Goal: Information Seeking & Learning: Learn about a topic

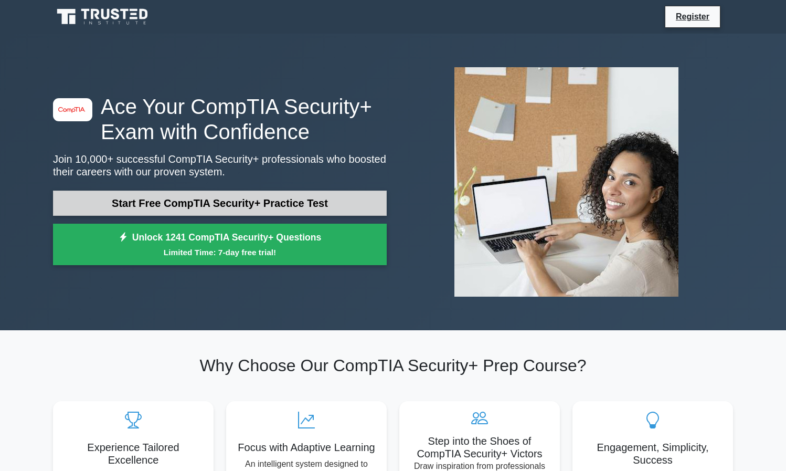
click at [177, 199] on link "Start Free CompTIA Security+ Practice Test" at bounding box center [220, 202] width 334 height 25
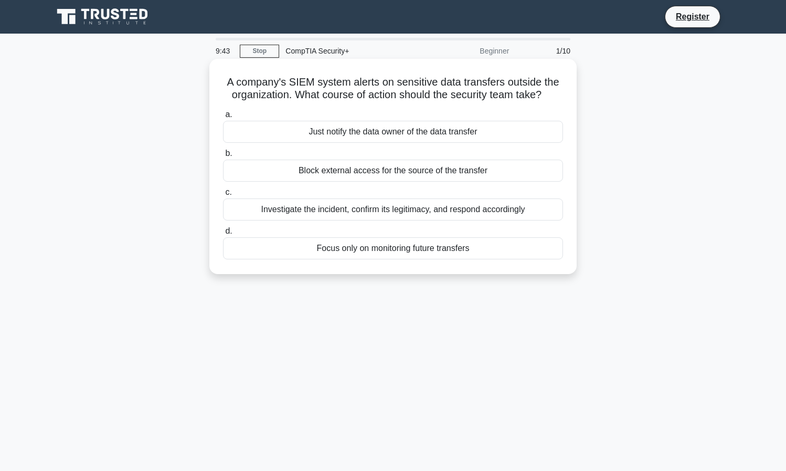
click at [338, 208] on div "Investigate the incident, confirm its legitimacy, and respond accordingly" at bounding box center [393, 209] width 340 height 22
click at [223, 196] on input "c. Investigate the incident, confirm its legitimacy, and respond accordingly" at bounding box center [223, 192] width 0 height 7
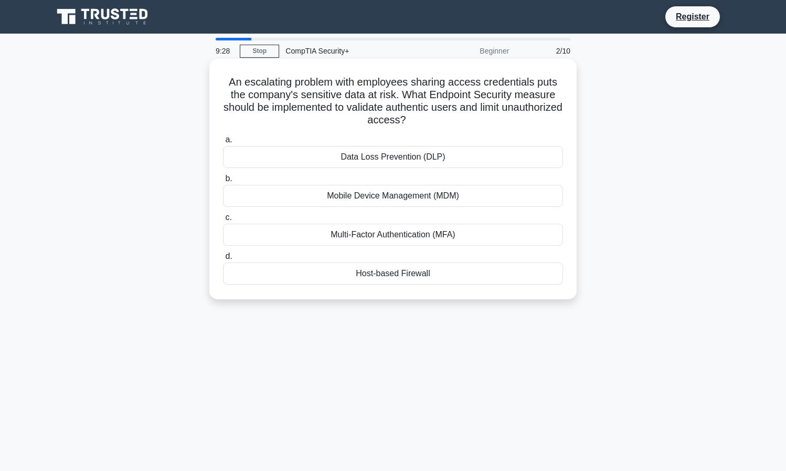
click at [346, 234] on div "Multi-Factor Authentication (MFA)" at bounding box center [393, 235] width 340 height 22
click at [223, 221] on input "c. Multi-Factor Authentication (MFA)" at bounding box center [223, 217] width 0 height 7
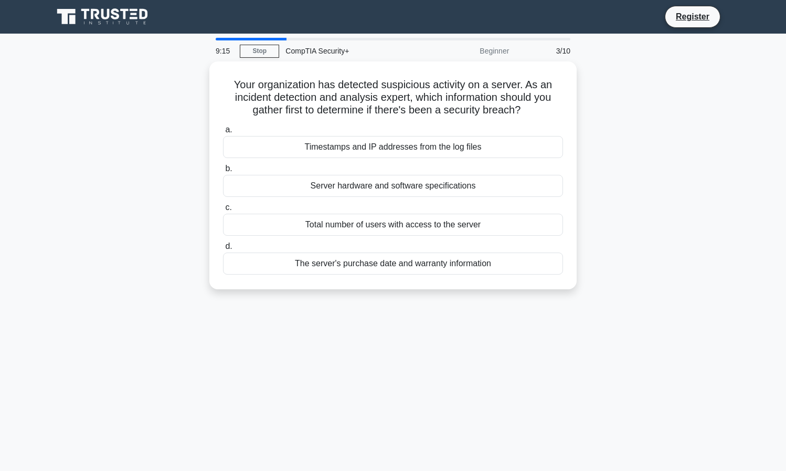
scroll to position [2, 0]
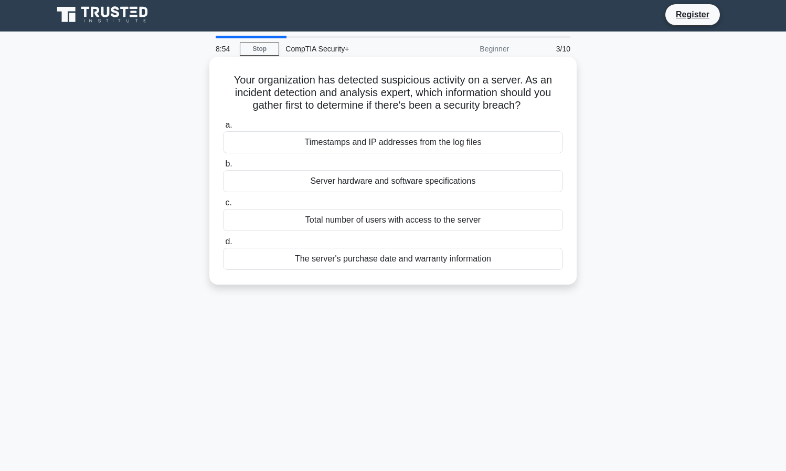
click at [395, 144] on div "Timestamps and IP addresses from the log files" at bounding box center [393, 142] width 340 height 22
click at [223, 129] on input "a. Timestamps and IP addresses from the log files" at bounding box center [223, 125] width 0 height 7
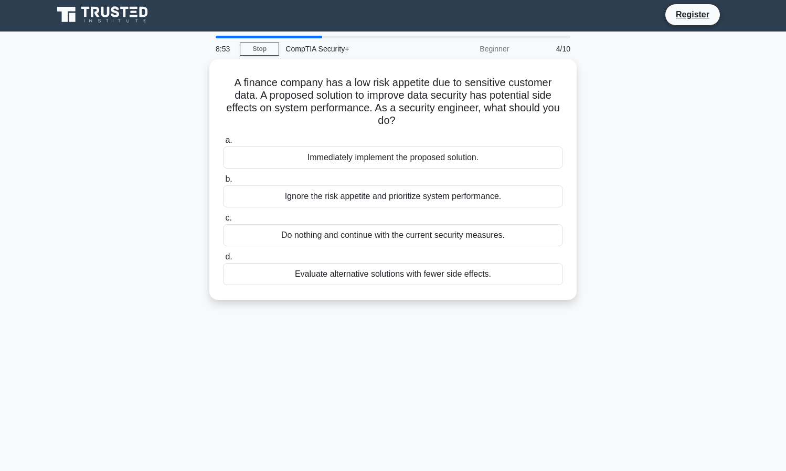
scroll to position [0, 0]
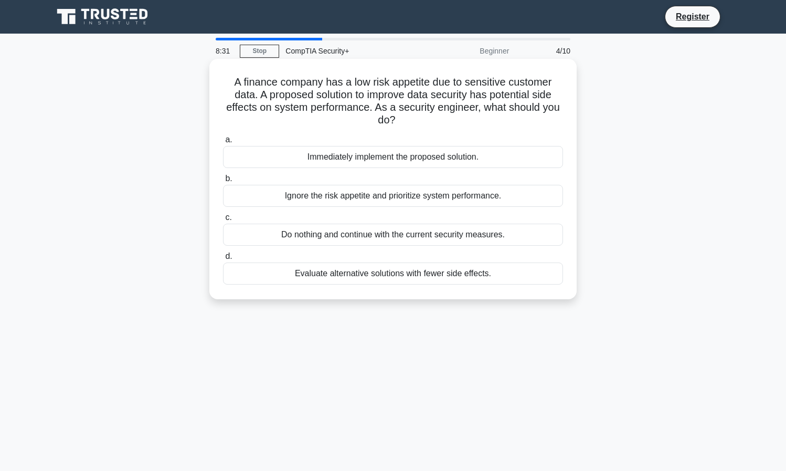
click at [368, 273] on div "Evaluate alternative solutions with fewer side effects." at bounding box center [393, 273] width 340 height 22
click at [223, 260] on input "d. Evaluate alternative solutions with fewer side effects." at bounding box center [223, 256] width 0 height 7
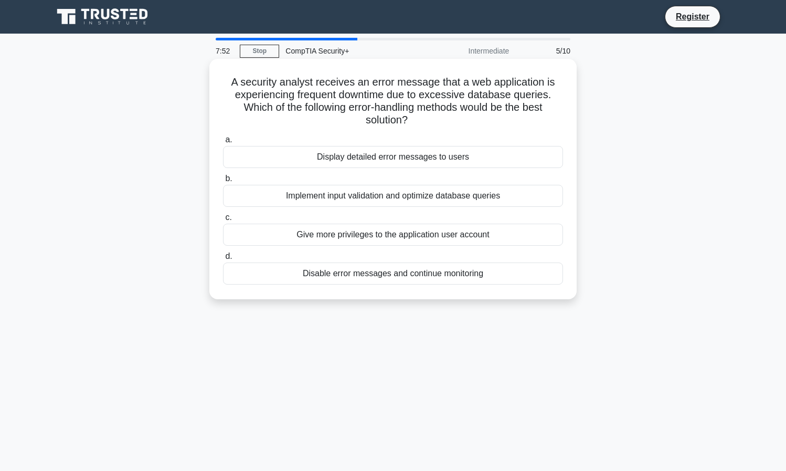
click at [301, 199] on div "Implement input validation and optimize database queries" at bounding box center [393, 196] width 340 height 22
click at [223, 182] on input "b. Implement input validation and optimize database queries" at bounding box center [223, 178] width 0 height 7
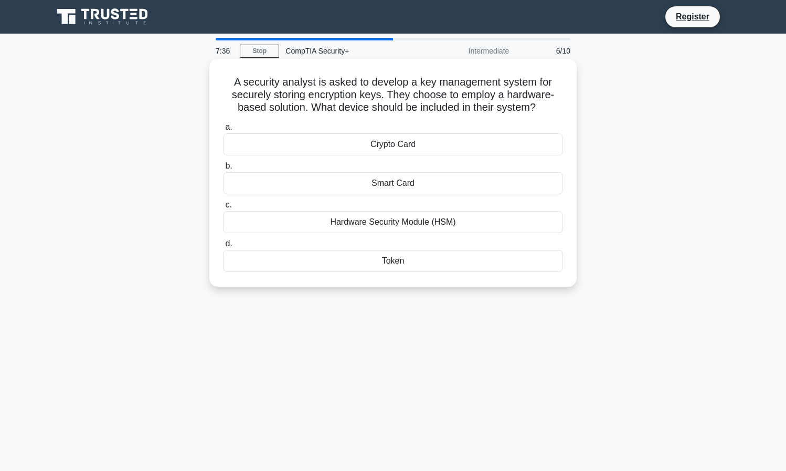
click at [392, 262] on div "Token" at bounding box center [393, 261] width 340 height 22
click at [223, 247] on input "d. Token" at bounding box center [223, 243] width 0 height 7
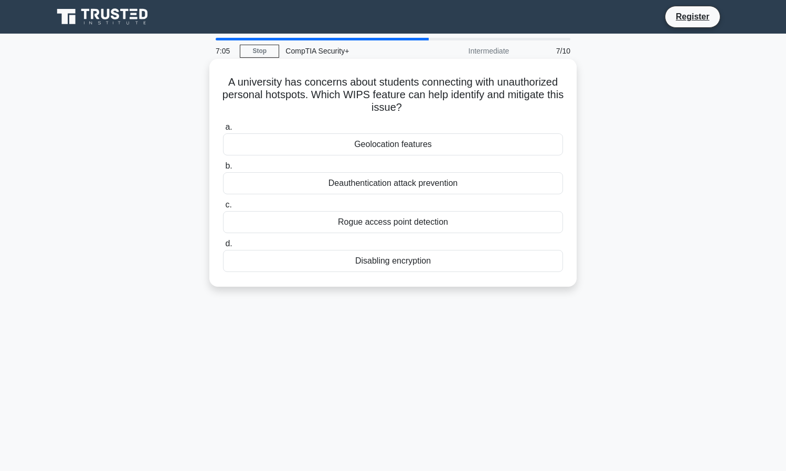
click at [397, 224] on div "Rogue access point detection" at bounding box center [393, 222] width 340 height 22
click at [223, 208] on input "c. Rogue access point detection" at bounding box center [223, 204] width 0 height 7
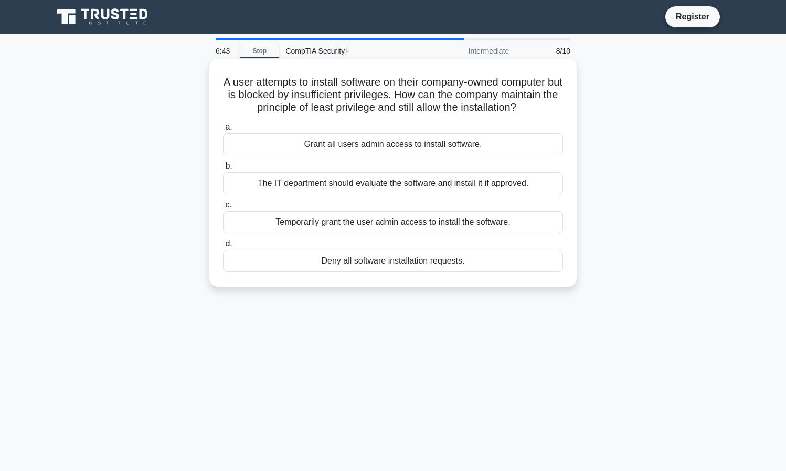
click at [302, 186] on div "The IT department should evaluate the software and install it if approved." at bounding box center [393, 183] width 340 height 22
click at [223, 169] on input "b. The IT department should evaluate the software and install it if approved." at bounding box center [223, 166] width 0 height 7
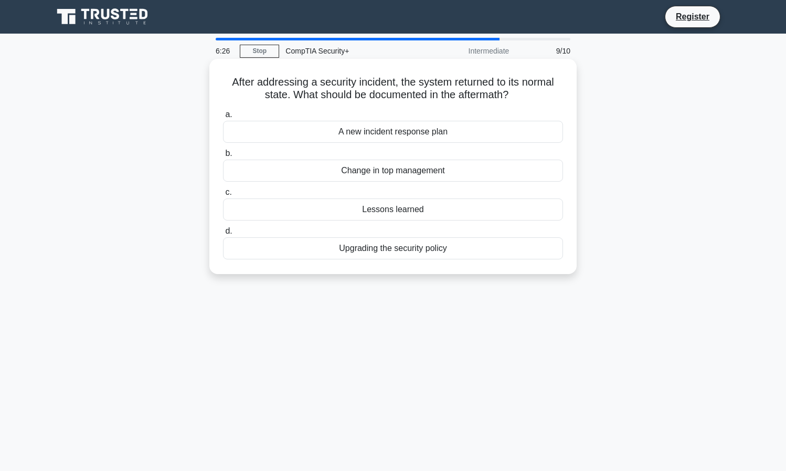
click at [384, 249] on div "Upgrading the security policy" at bounding box center [393, 248] width 340 height 22
click at [223, 235] on input "d. Upgrading the security policy" at bounding box center [223, 231] width 0 height 7
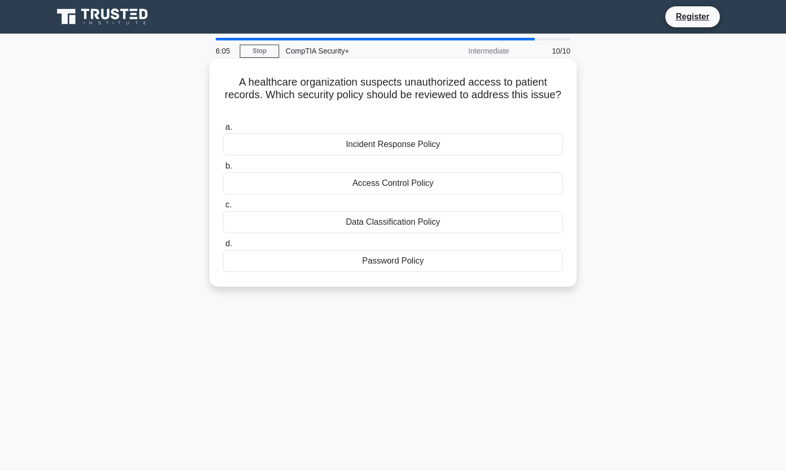
click at [377, 225] on div "Data Classification Policy" at bounding box center [393, 222] width 340 height 22
click at [223, 208] on input "c. Data Classification Policy" at bounding box center [223, 204] width 0 height 7
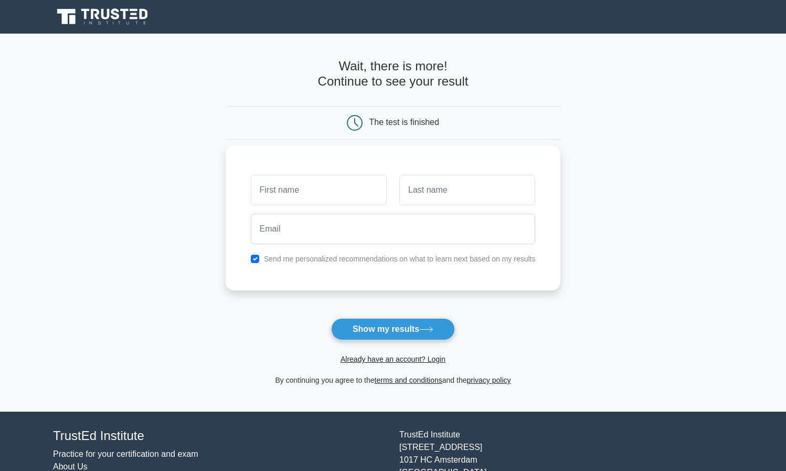
type input "n"
type input "brian"
type input "jackson"
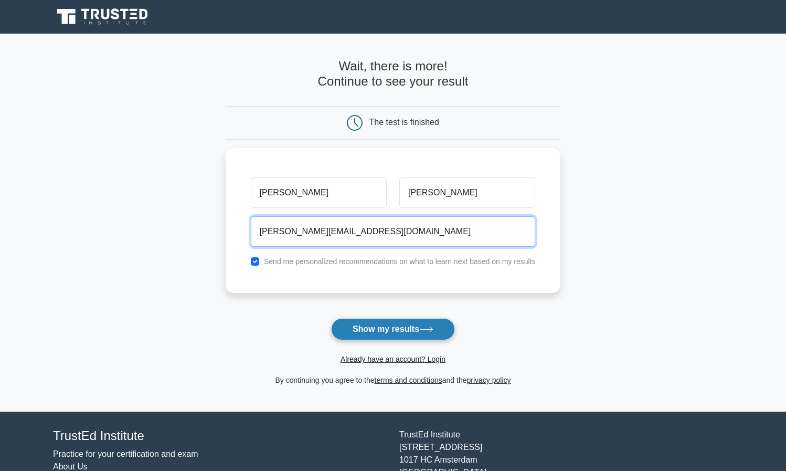
type input "brian.jackson1992@icloud.com"
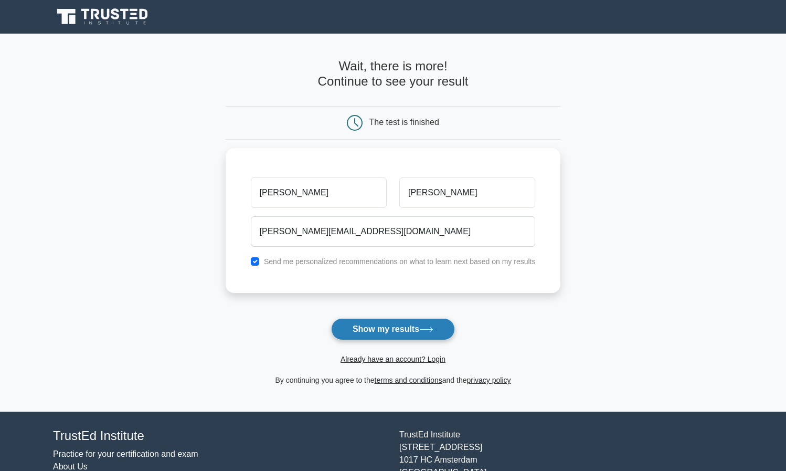
click at [407, 331] on button "Show my results" at bounding box center [393, 329] width 124 height 22
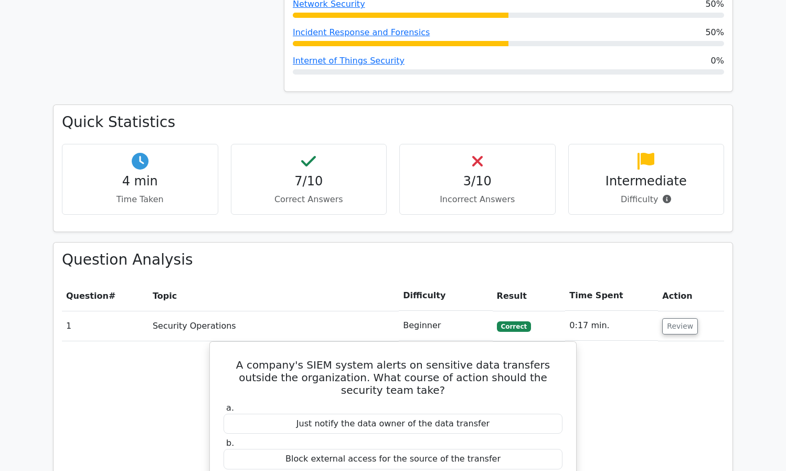
scroll to position [552, 0]
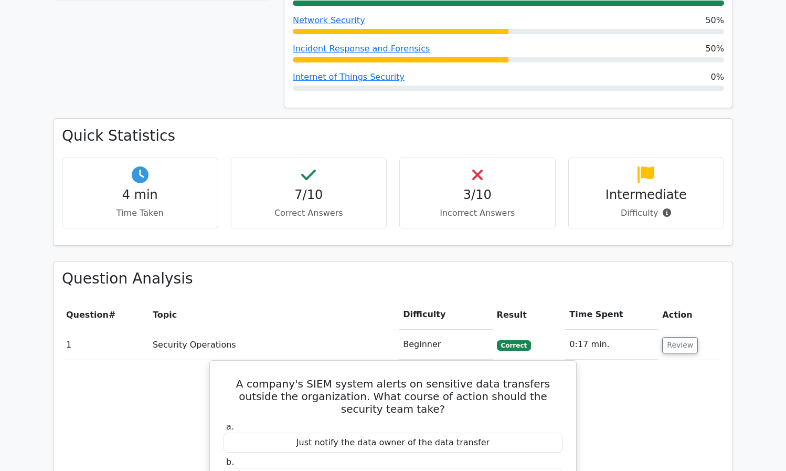
click at [317, 207] on p "Correct Answers" at bounding box center [309, 213] width 139 height 13
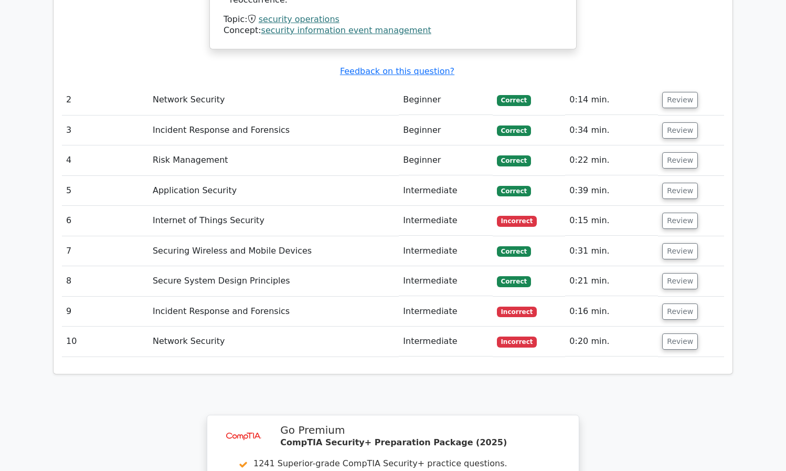
scroll to position [1122, 0]
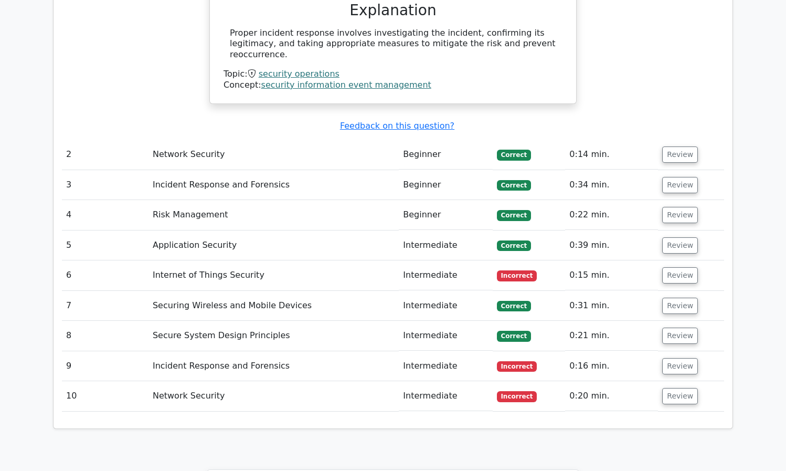
click at [239, 260] on td "Internet of Things Security" at bounding box center [273, 275] width 250 height 30
click at [684, 358] on button "Review" at bounding box center [680, 366] width 36 height 16
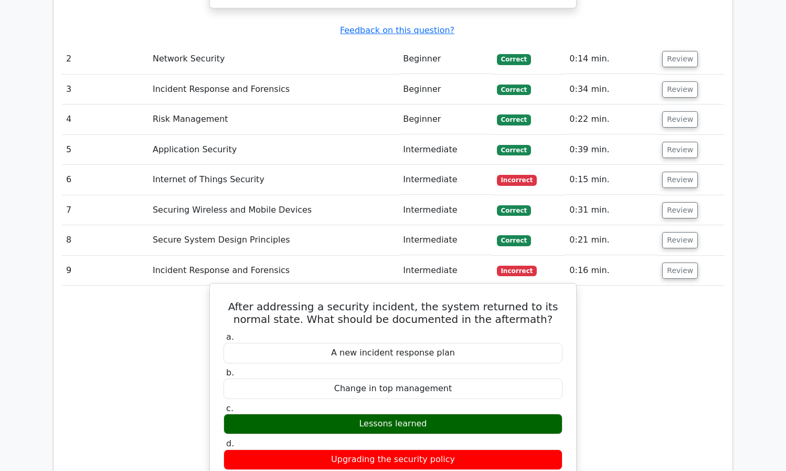
scroll to position [1219, 0]
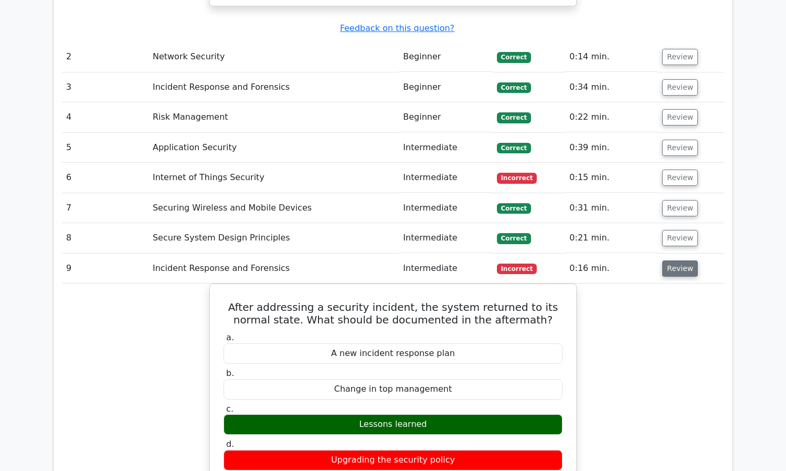
click at [674, 260] on button "Review" at bounding box center [680, 268] width 36 height 16
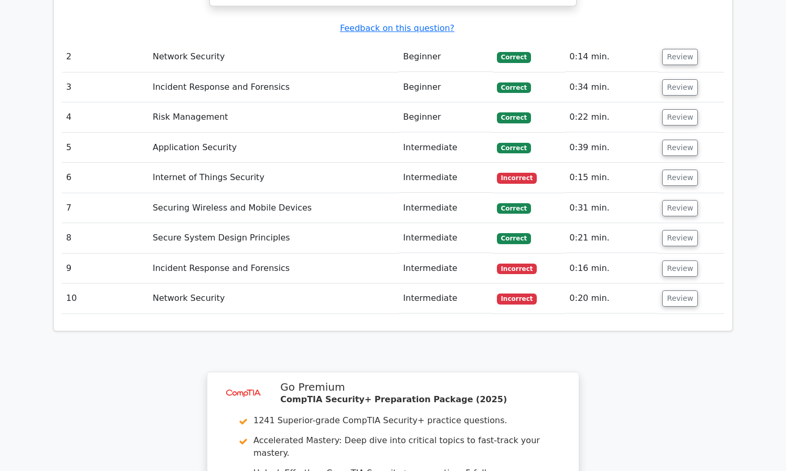
scroll to position [1231, 0]
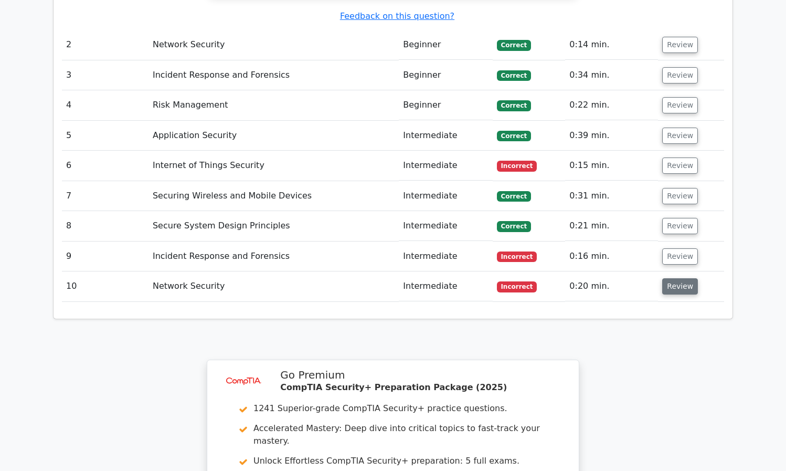
click at [673, 278] on button "Review" at bounding box center [680, 286] width 36 height 16
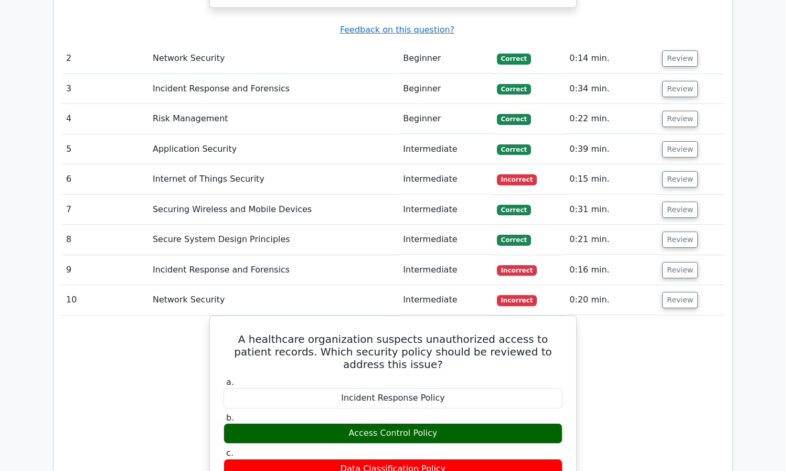
scroll to position [1197, 0]
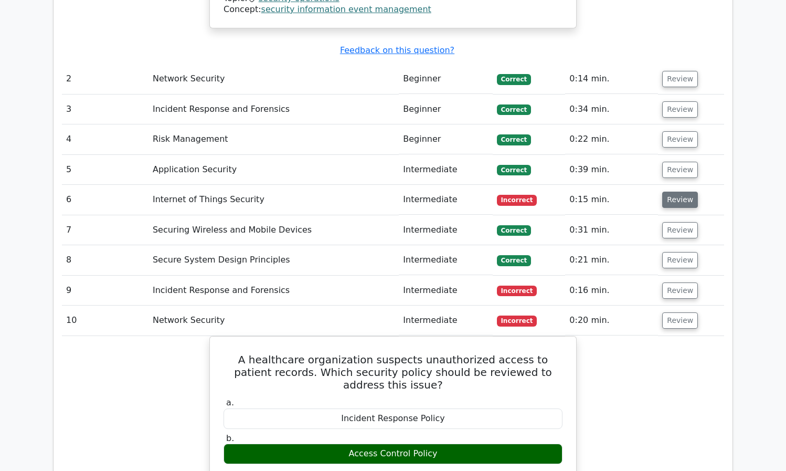
click at [671, 192] on button "Review" at bounding box center [680, 200] width 36 height 16
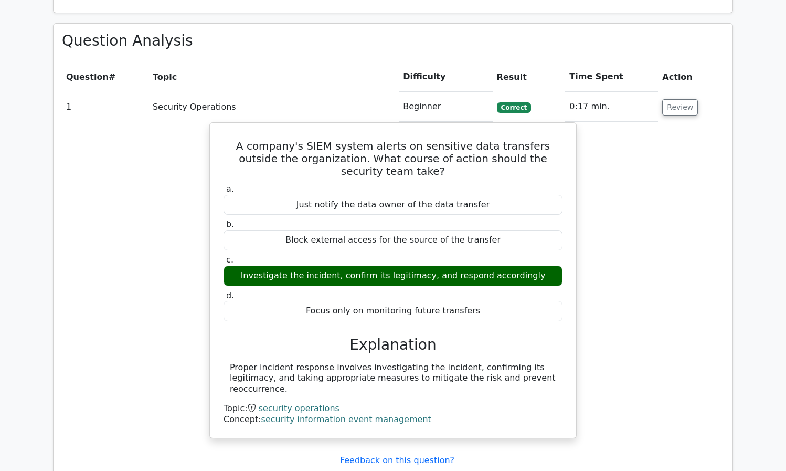
scroll to position [639, 0]
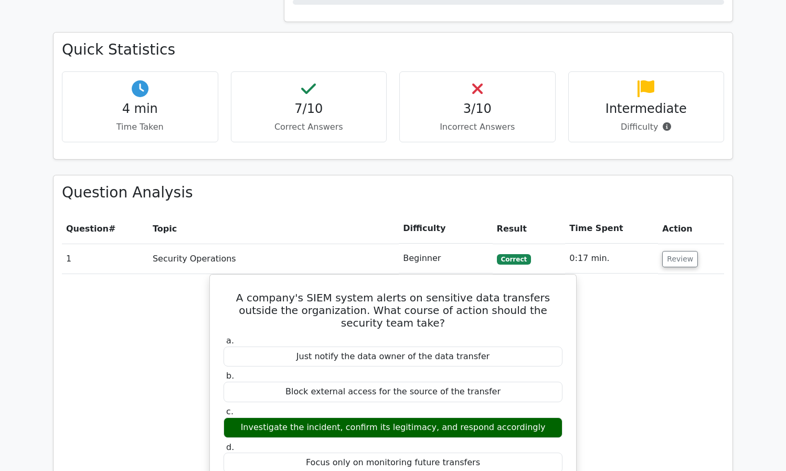
drag, startPoint x: 156, startPoint y: 60, endPoint x: 150, endPoint y: 58, distance: 7.1
click at [156, 71] on div "4 min Time Taken" at bounding box center [140, 106] width 156 height 71
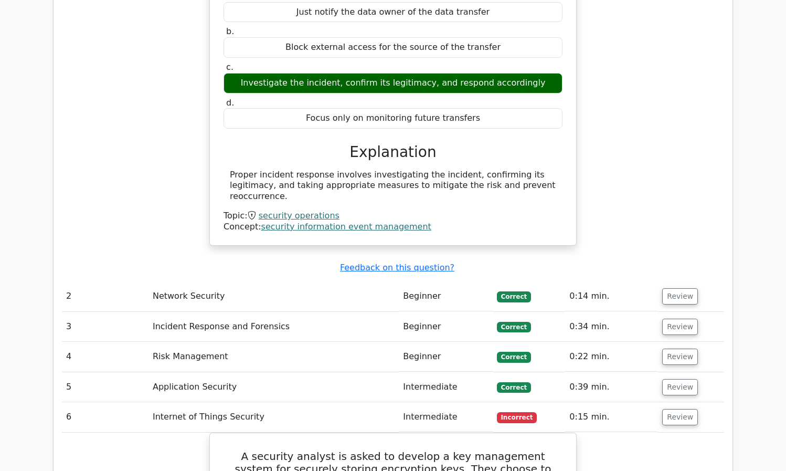
scroll to position [1088, 0]
